Goal: Find specific page/section: Find specific page/section

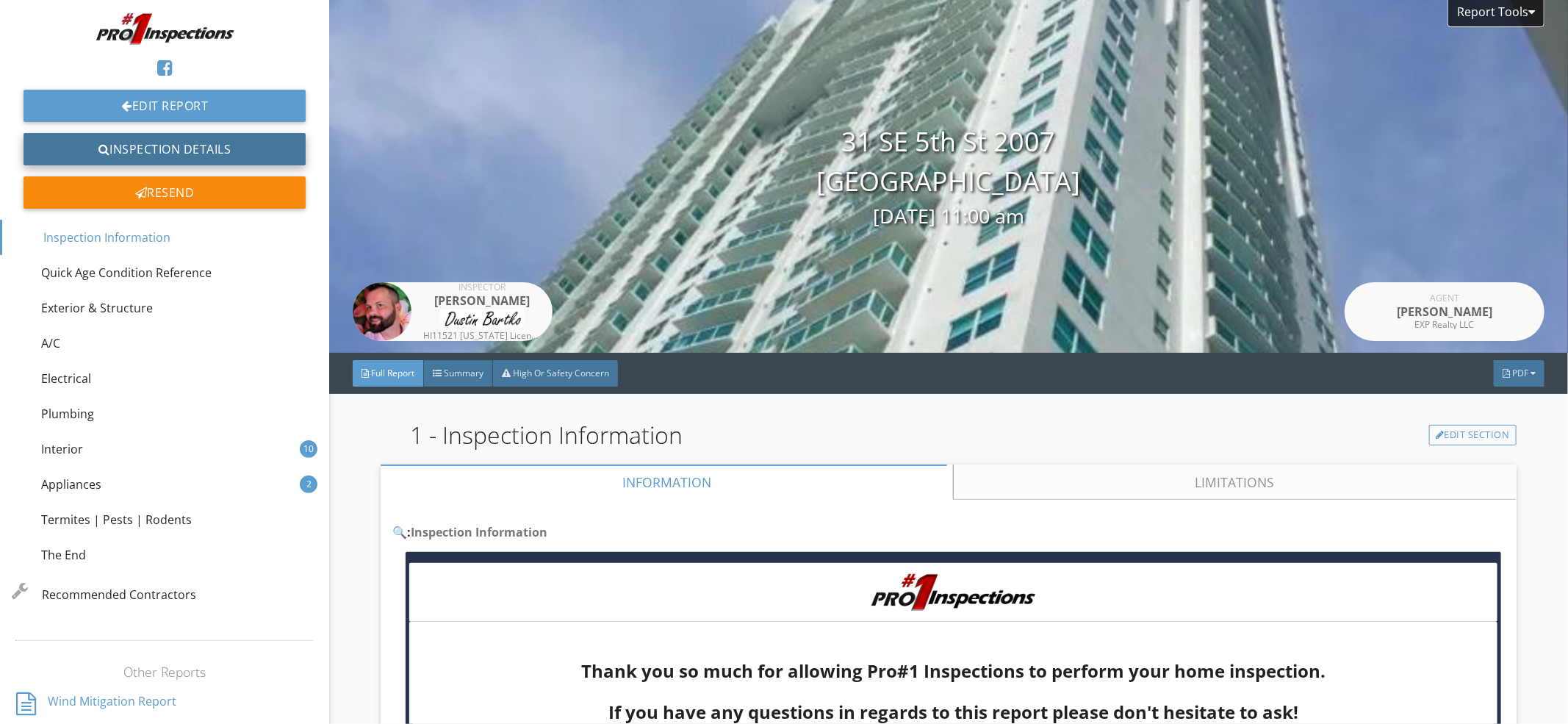
click at [182, 147] on link "Inspection Details" at bounding box center [164, 149] width 282 height 33
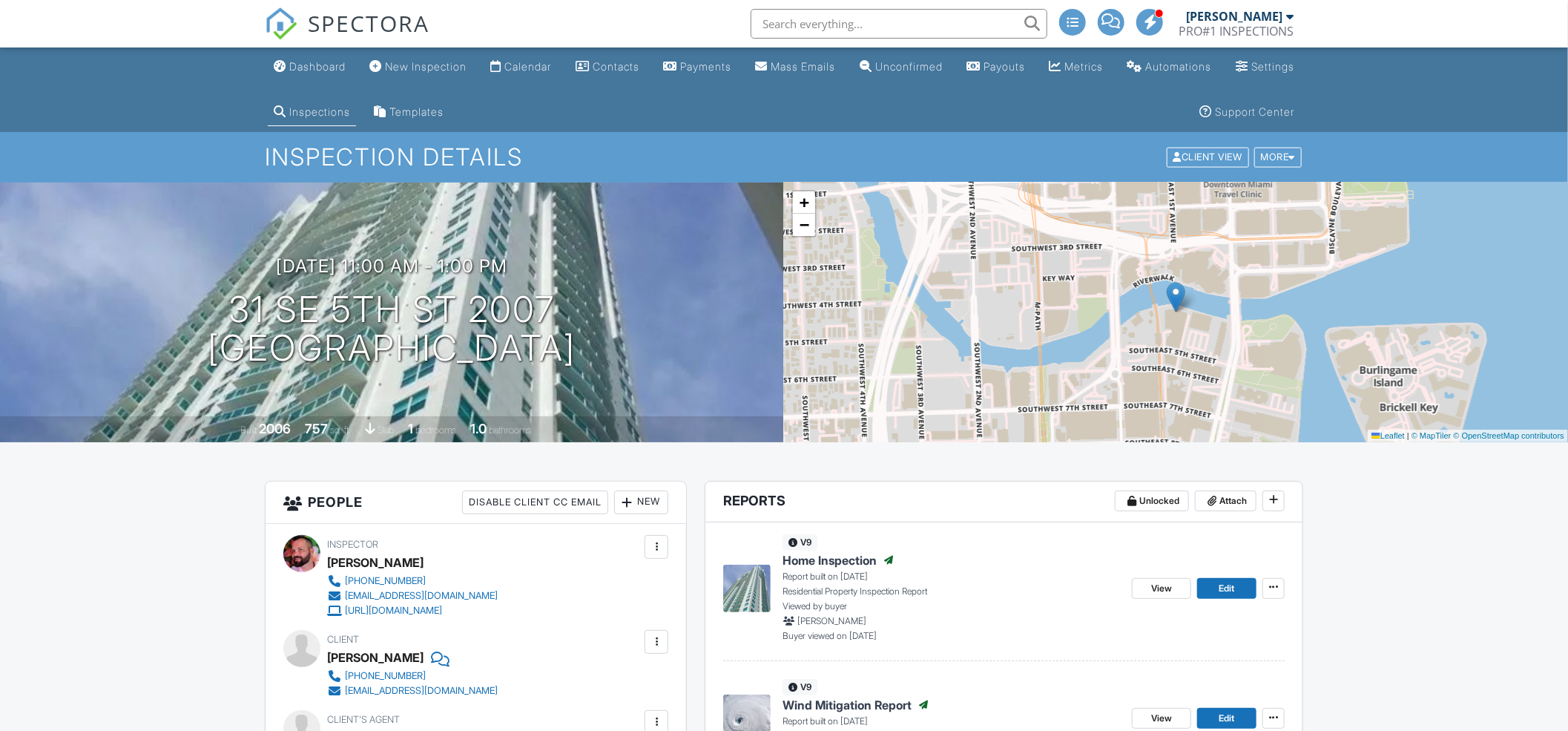
click at [909, 33] on input "text" at bounding box center [898, 24] width 297 height 30
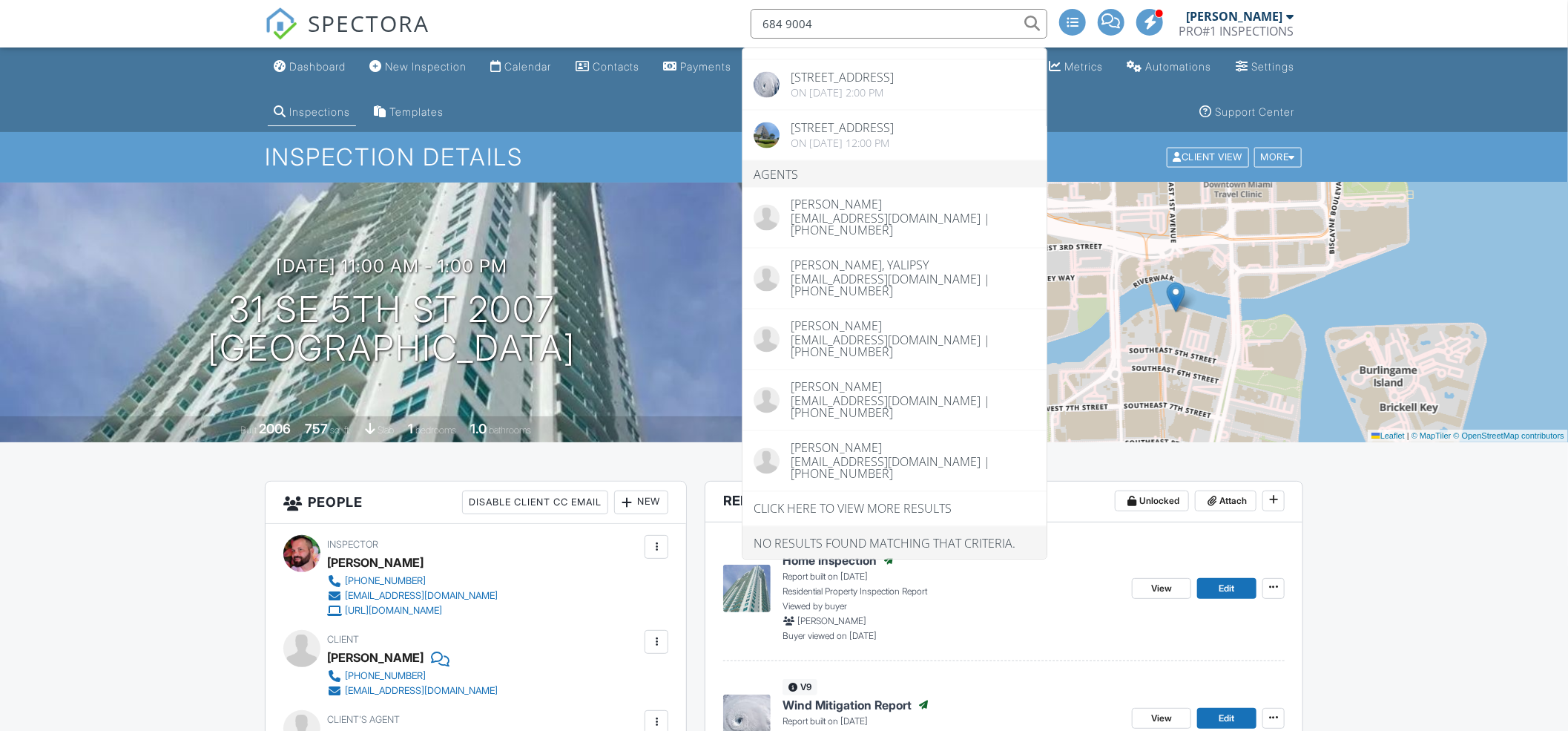
scroll to position [1731, 0]
click at [841, 17] on input "684 9004" at bounding box center [898, 24] width 297 height 30
click at [840, 17] on input "684 9004" at bounding box center [898, 24] width 297 height 30
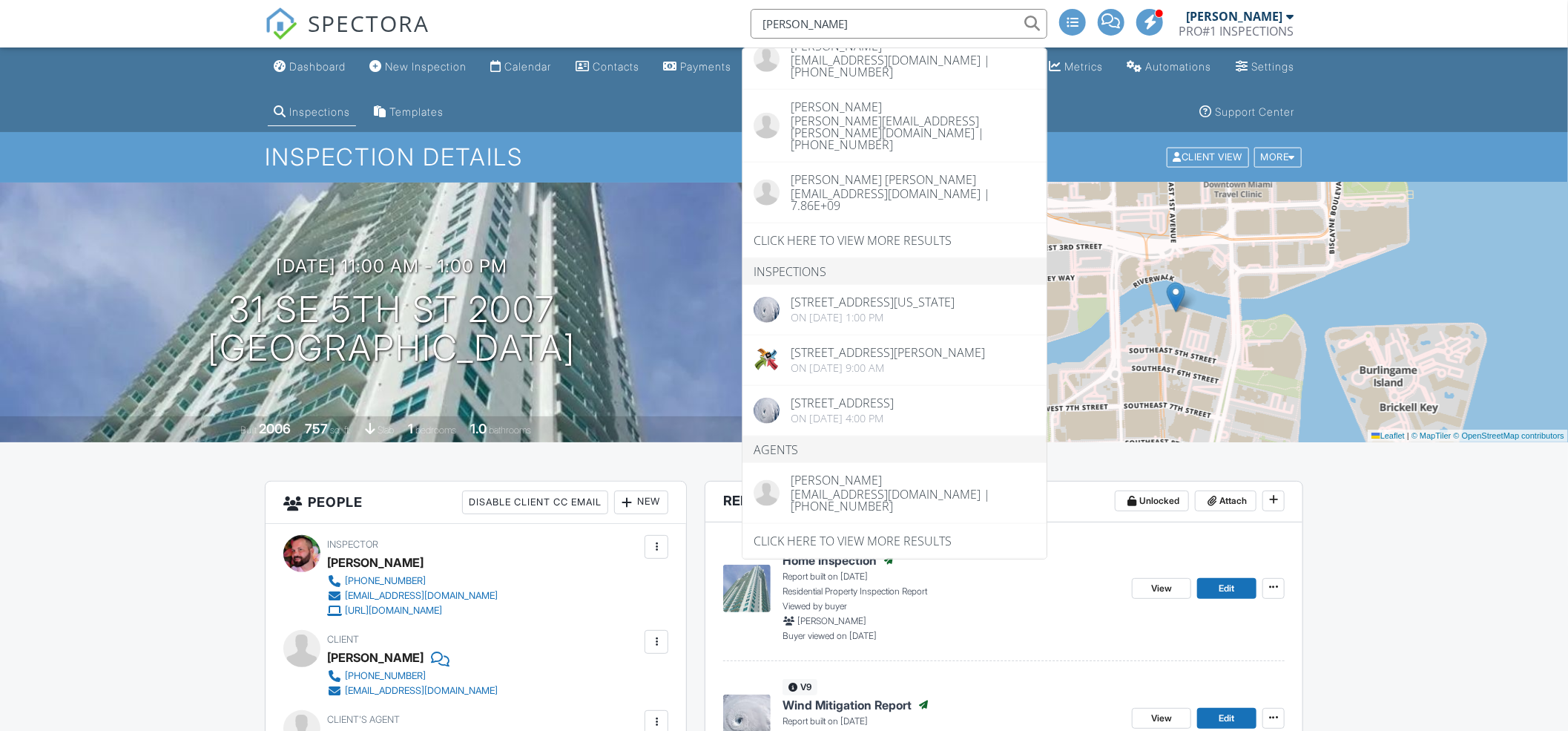
scroll to position [1084, 0]
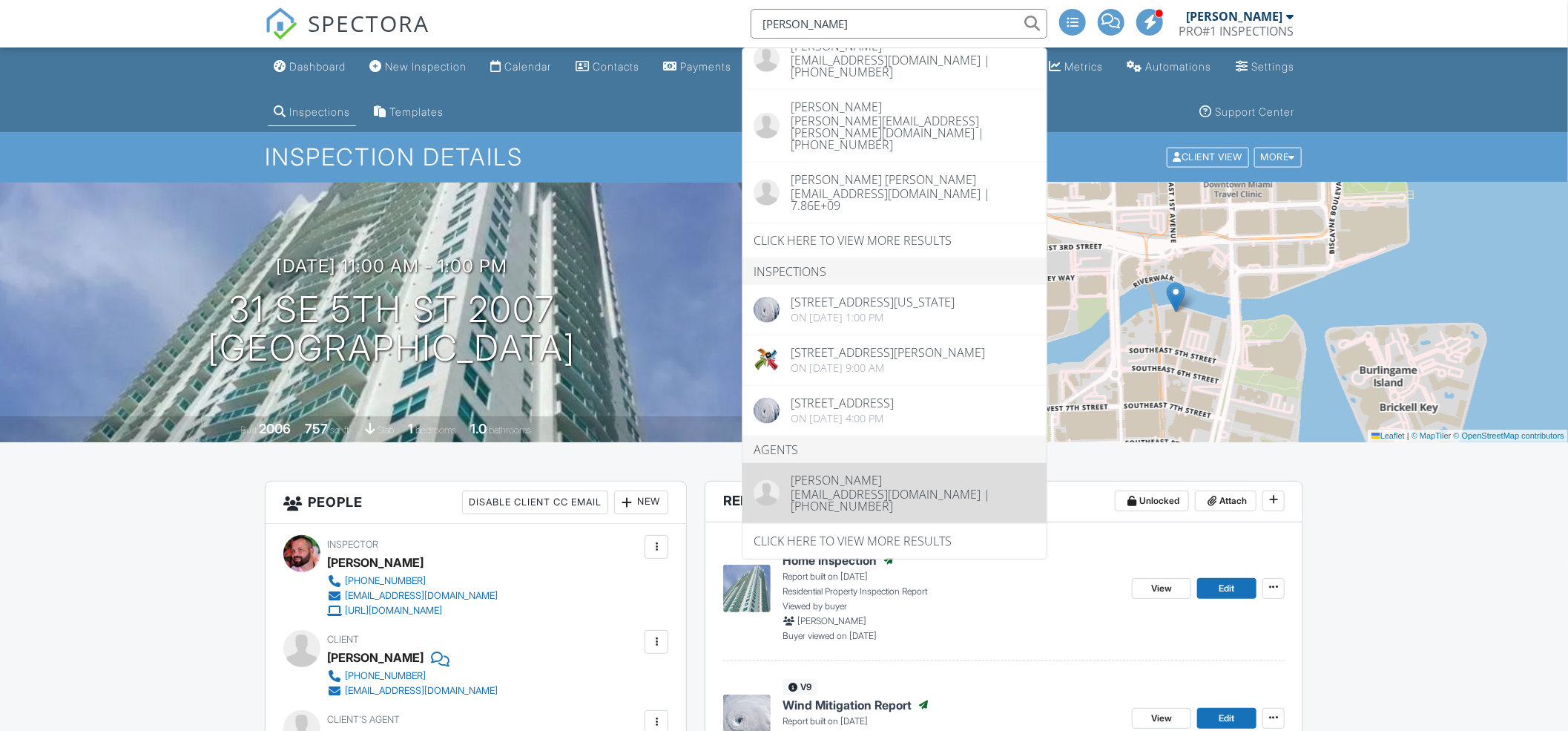
type input "STEVE GALE"
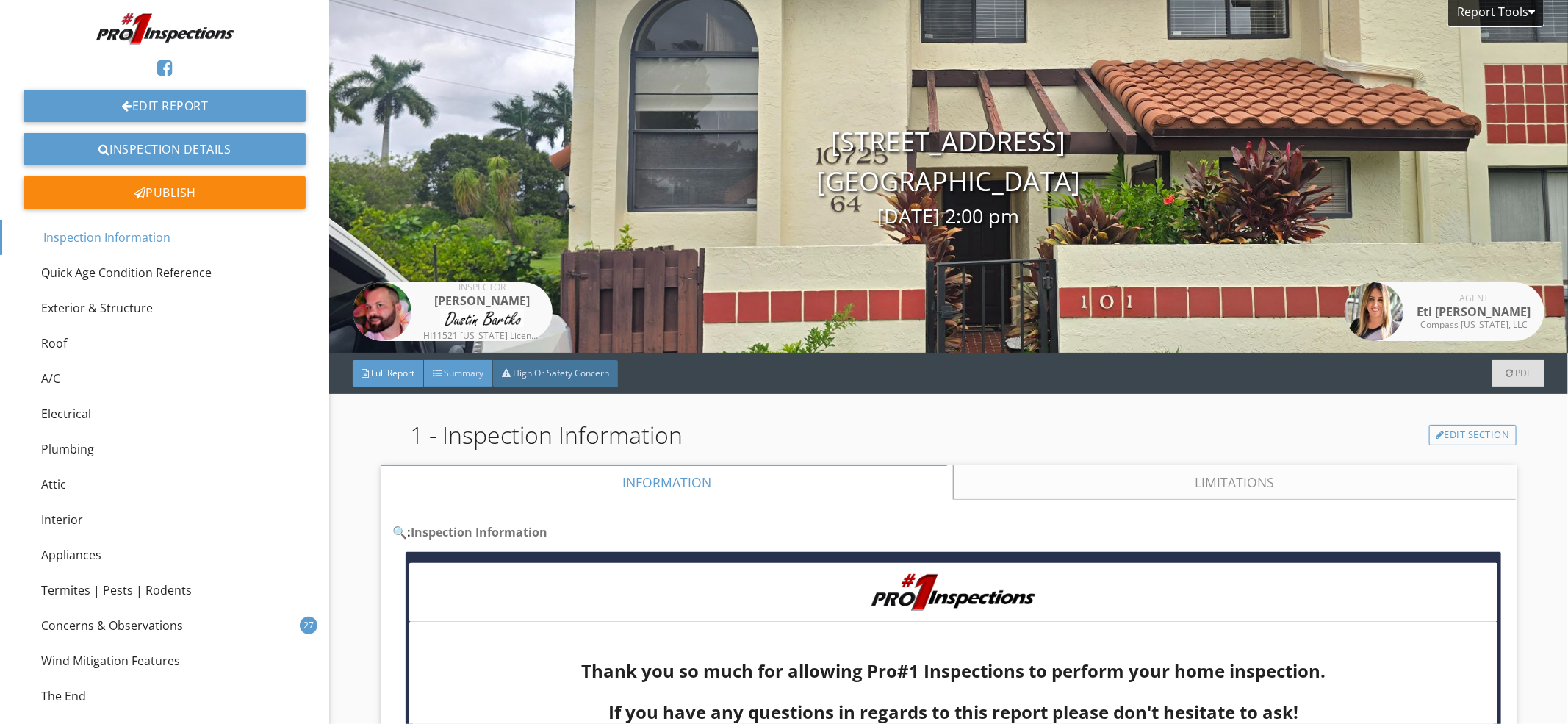
click at [449, 377] on span "Summary" at bounding box center [463, 373] width 39 height 13
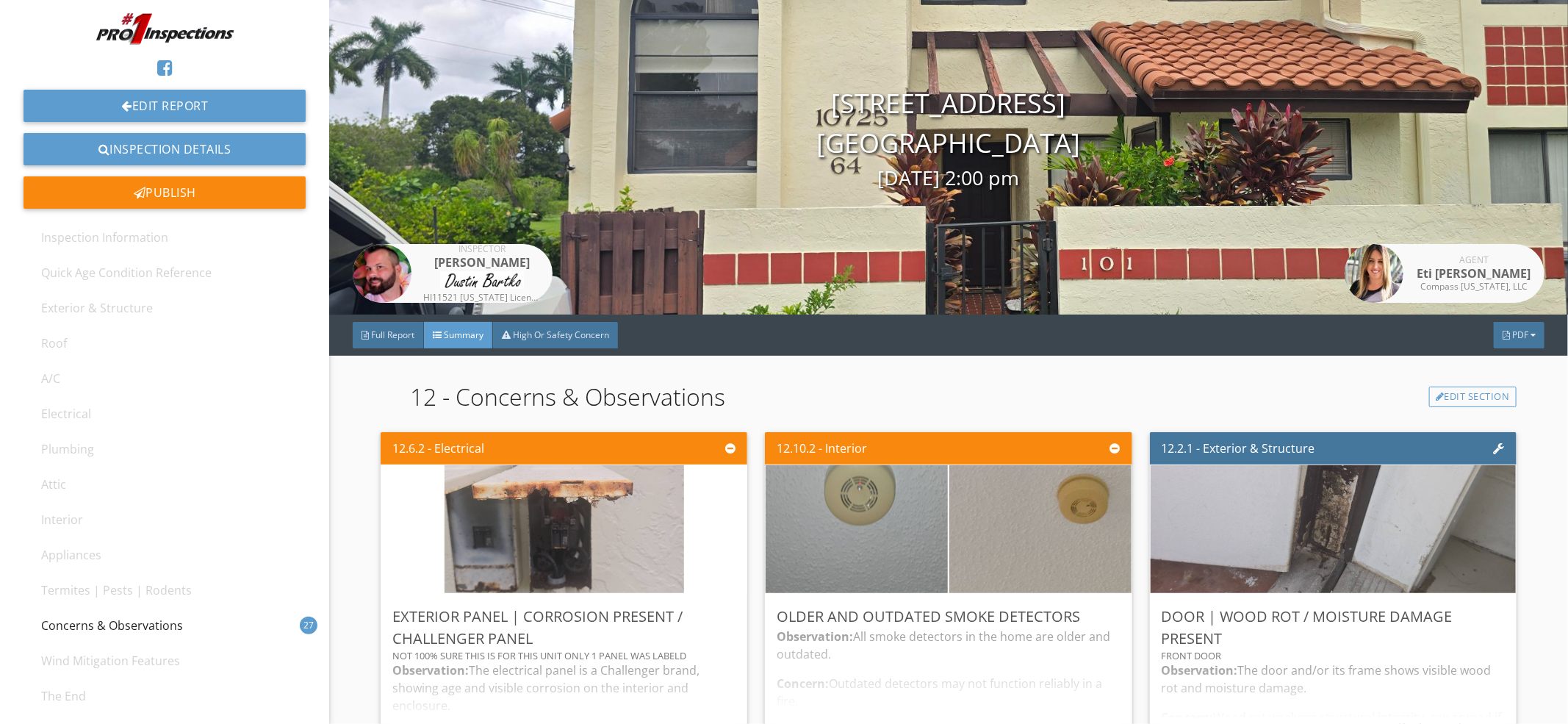
scroll to position [36, 0]
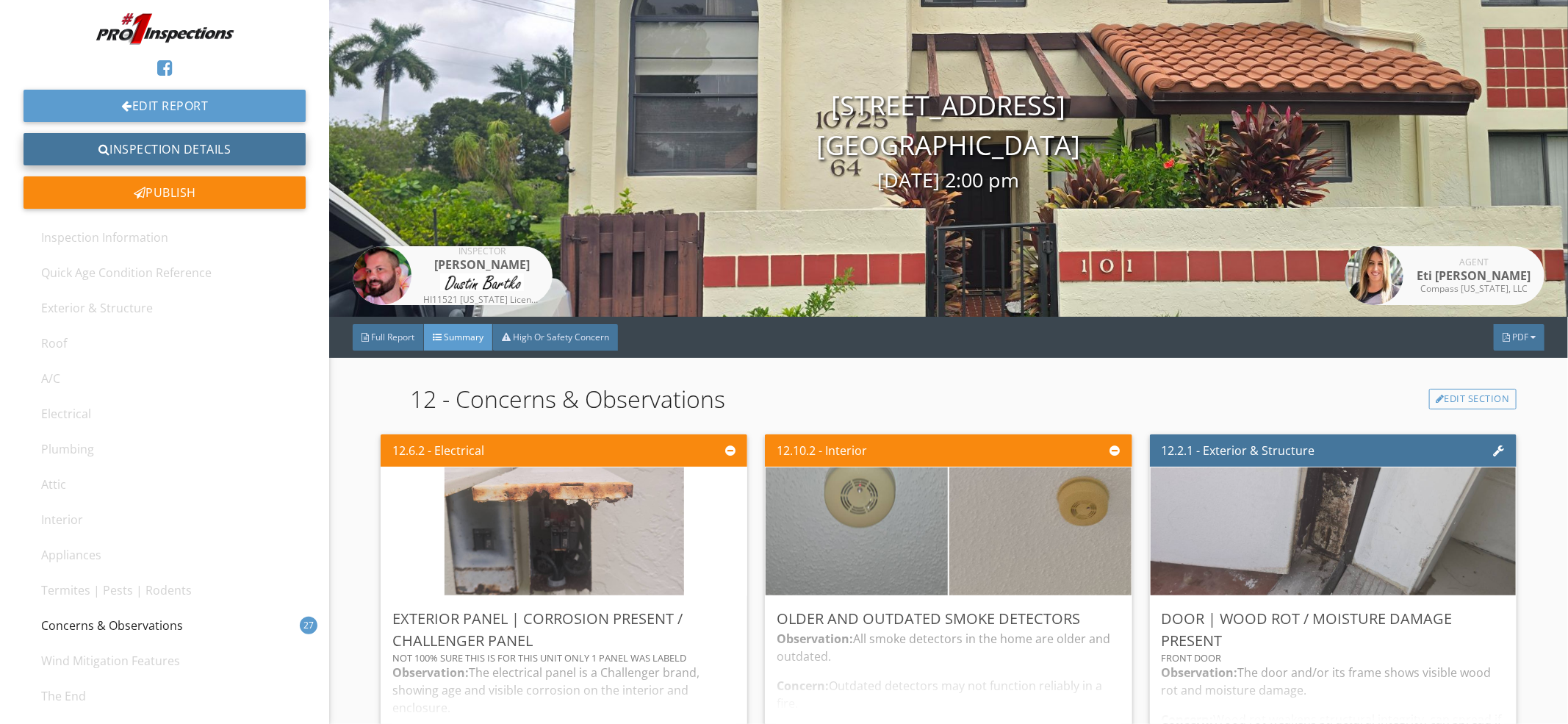
click at [170, 139] on link "Inspection Details" at bounding box center [164, 149] width 282 height 33
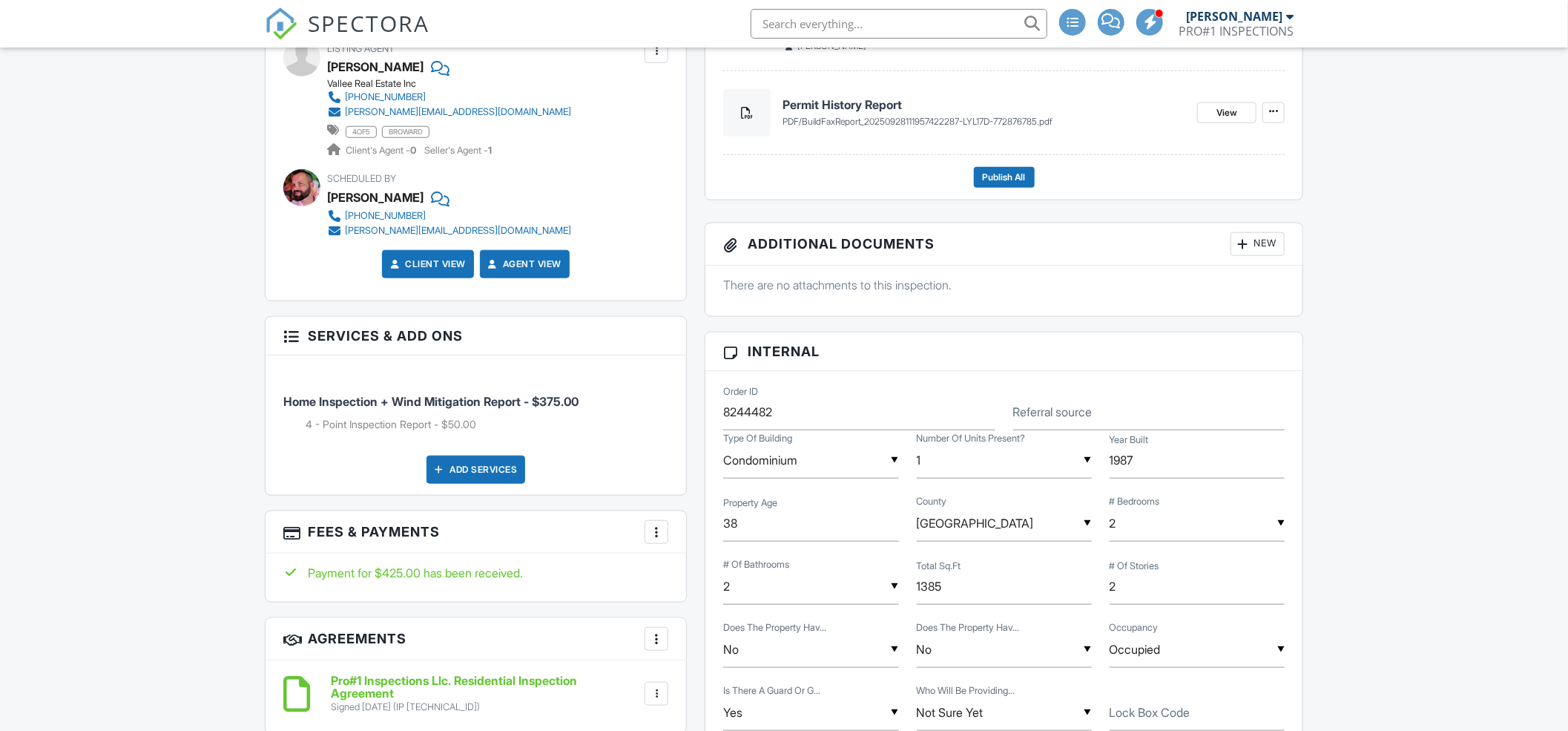
scroll to position [659, 0]
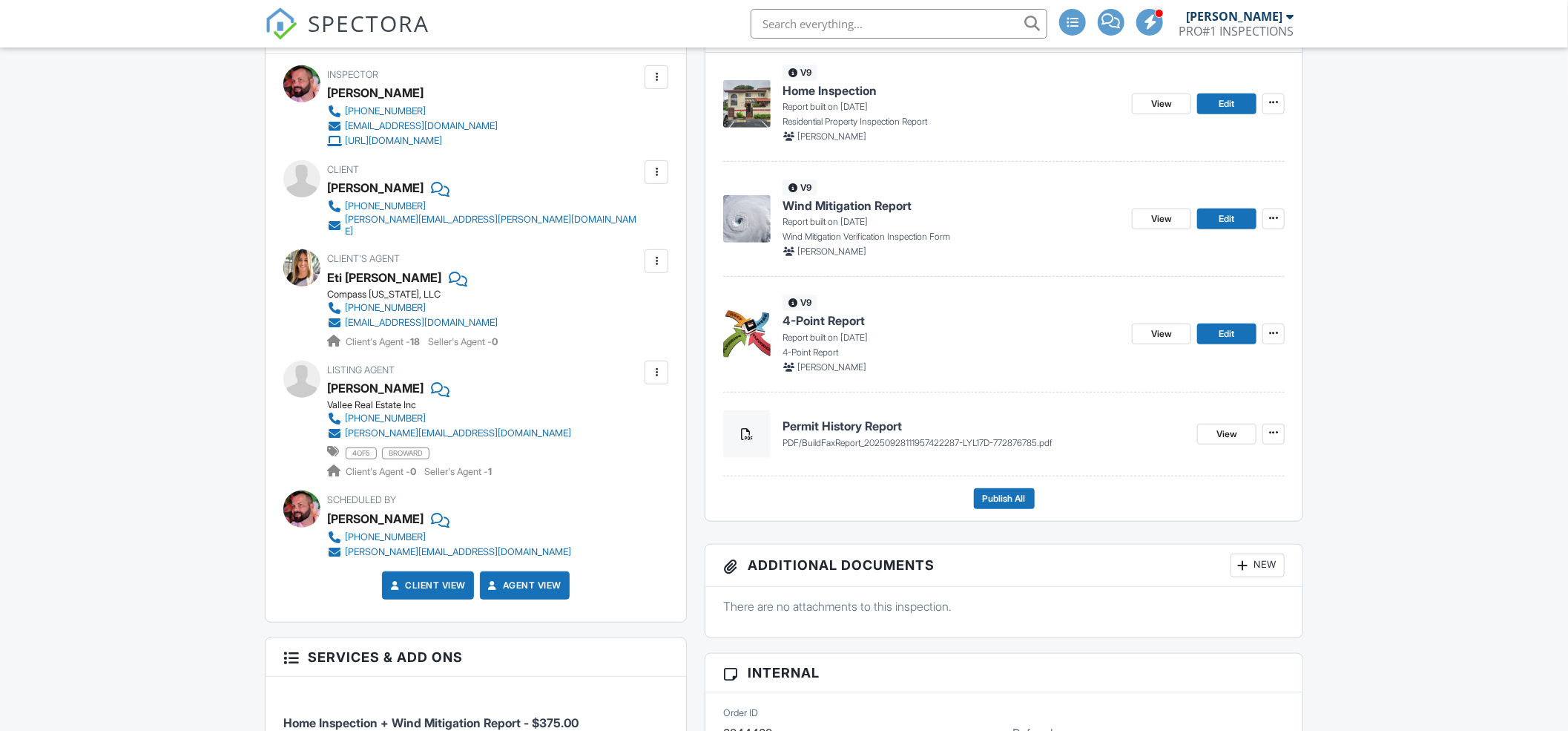
scroll to position [527, 0]
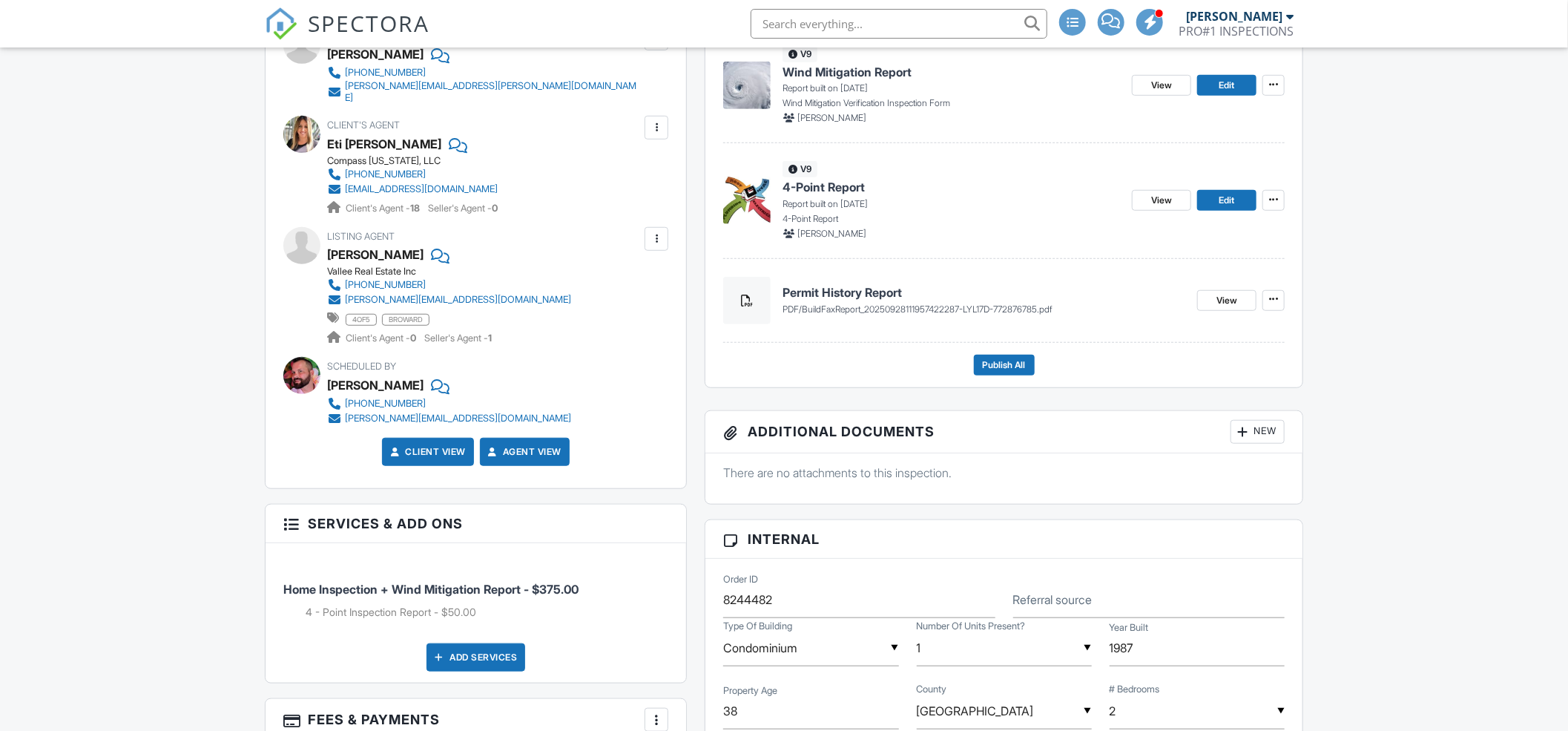
scroll to position [659, 0]
